Goal: Find contact information: Find contact information

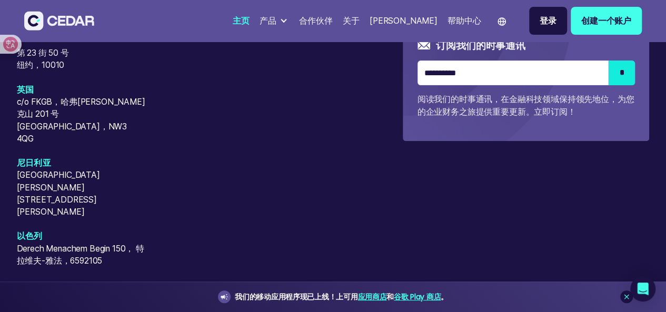
scroll to position [4098, 0]
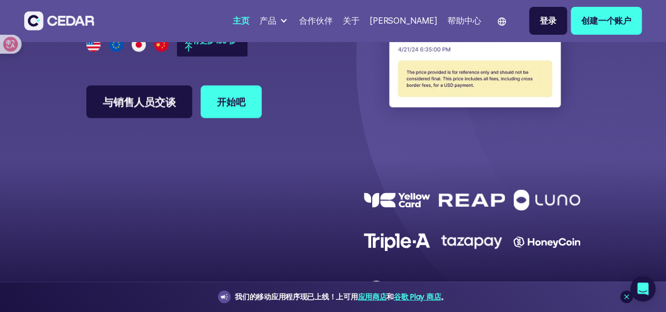
scroll to position [2736, 0]
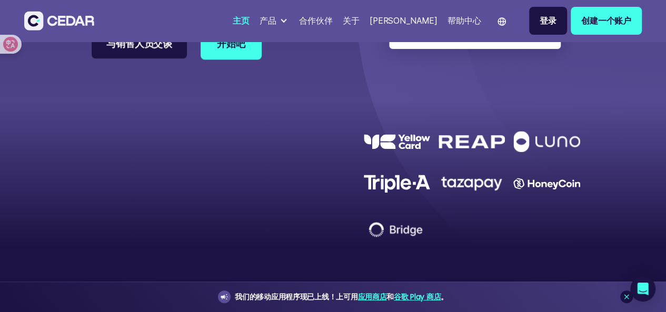
click at [92, 58] on link "与销售人员交谈" at bounding box center [139, 42] width 95 height 29
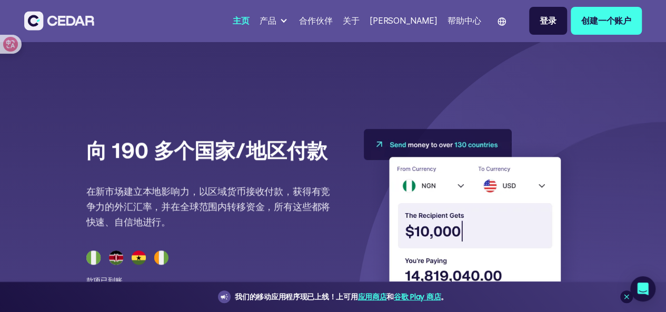
scroll to position [2309, 0]
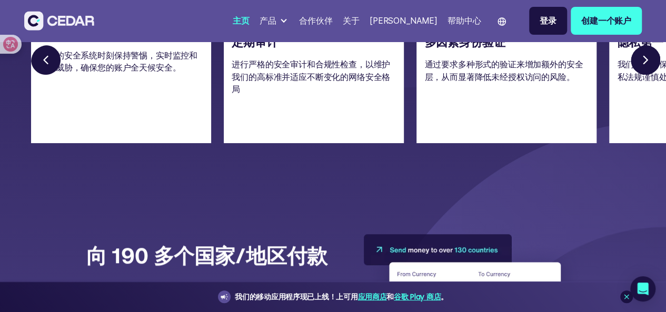
click at [648, 78] on link "Next slide" at bounding box center [646, 61] width 33 height 33
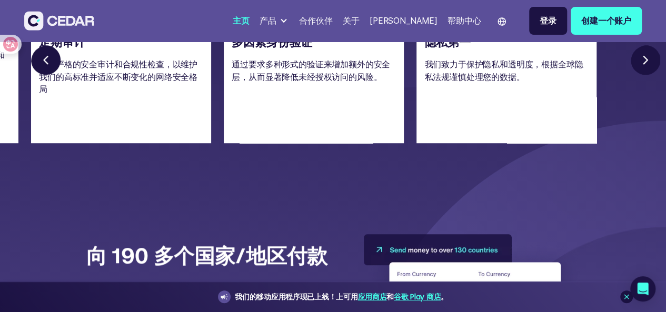
click at [648, 78] on link "Next slide" at bounding box center [646, 61] width 33 height 33
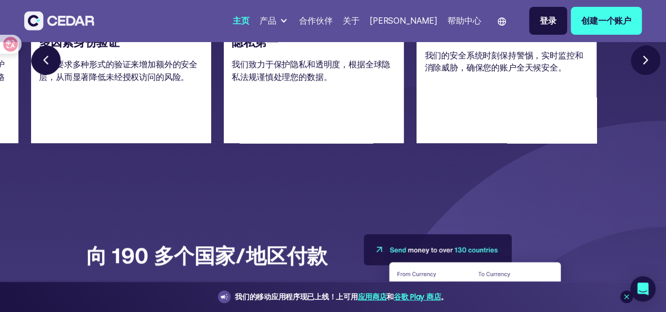
click at [639, 78] on link "Next slide" at bounding box center [646, 61] width 33 height 33
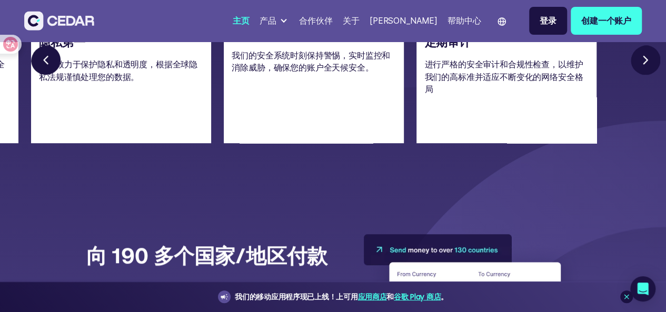
click at [639, 78] on link "Next slide" at bounding box center [646, 61] width 33 height 33
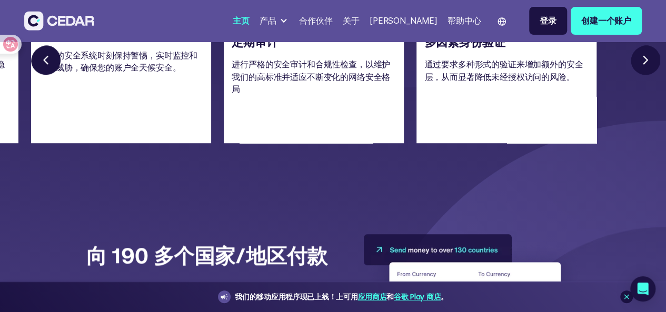
click at [639, 78] on link "Next slide" at bounding box center [646, 61] width 33 height 33
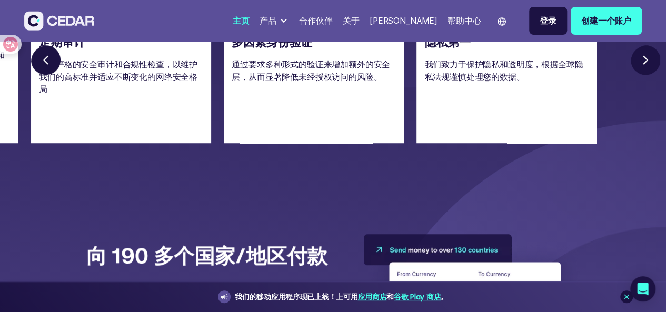
click at [639, 78] on link "Next slide" at bounding box center [646, 61] width 33 height 33
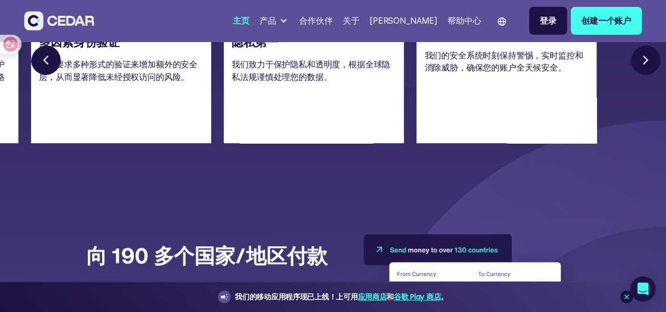
click at [639, 78] on link "Next slide" at bounding box center [646, 61] width 33 height 33
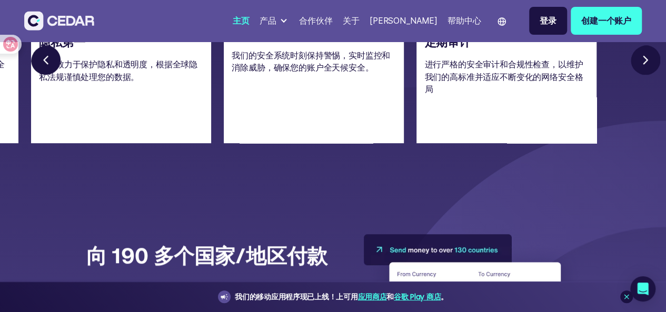
click at [639, 78] on link "Next slide" at bounding box center [646, 61] width 33 height 33
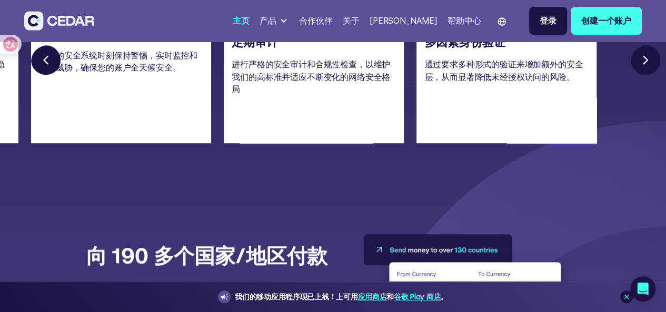
click at [639, 78] on link "Next slide" at bounding box center [646, 61] width 33 height 33
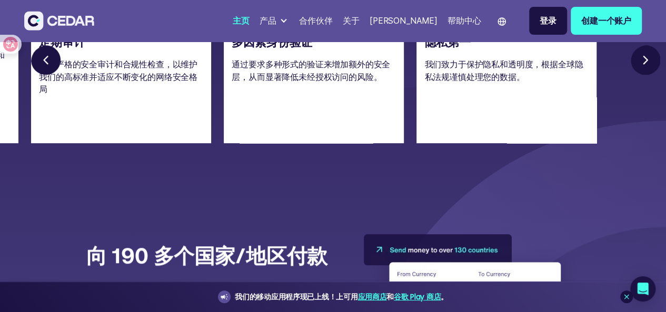
click at [639, 78] on link "Next slide" at bounding box center [646, 61] width 33 height 33
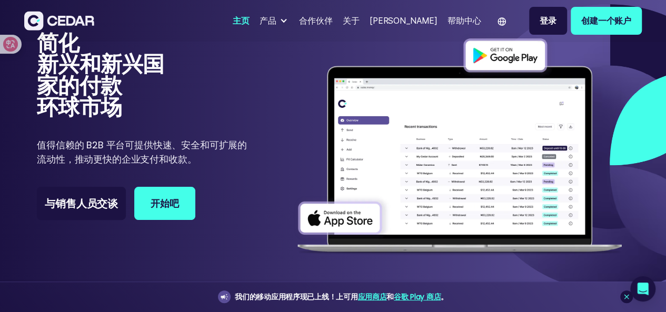
scroll to position [0, 0]
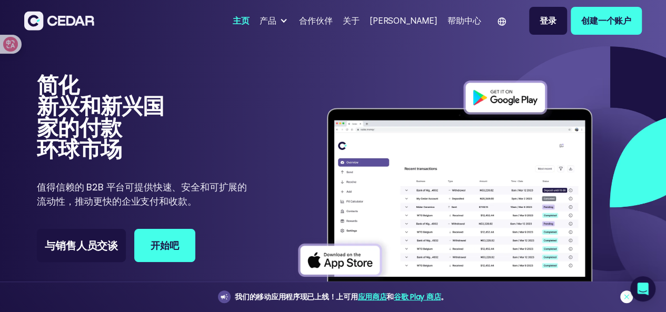
click at [623, 301] on link at bounding box center [626, 296] width 13 height 13
